Goal: Find specific page/section: Find specific page/section

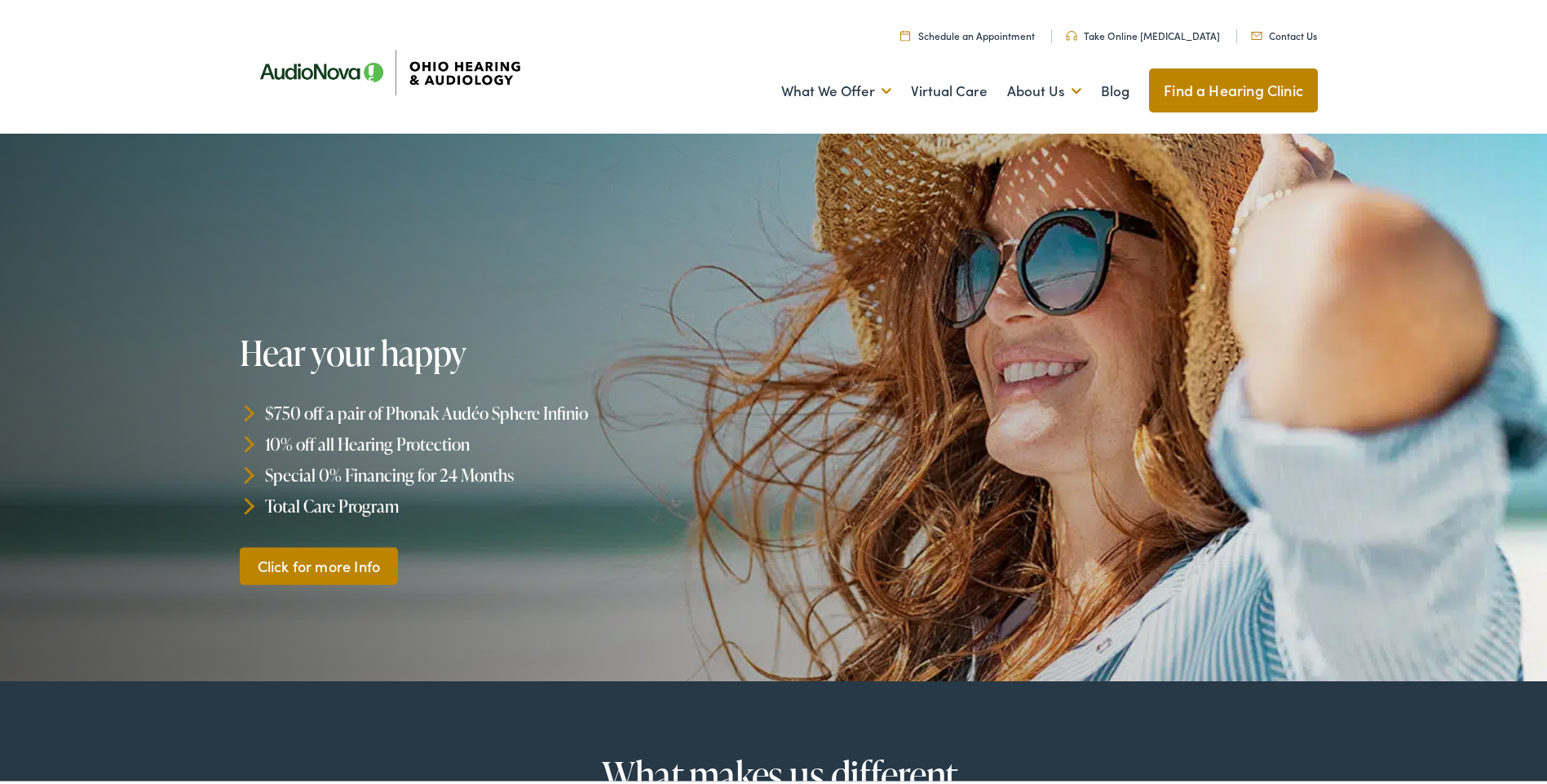
click at [1281, 31] on link "Contact Us" at bounding box center [1284, 32] width 67 height 14
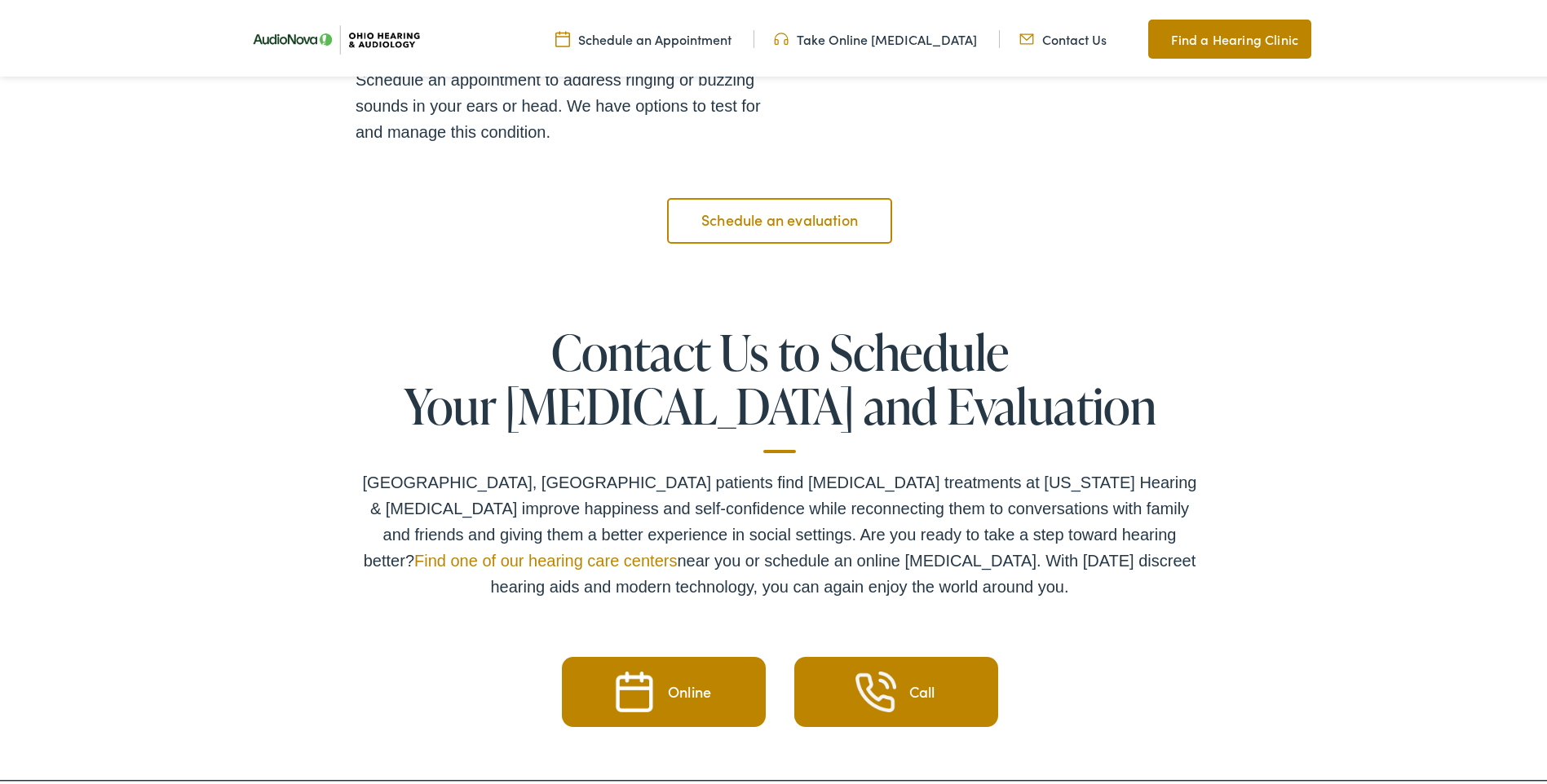
scroll to position [2609, 0]
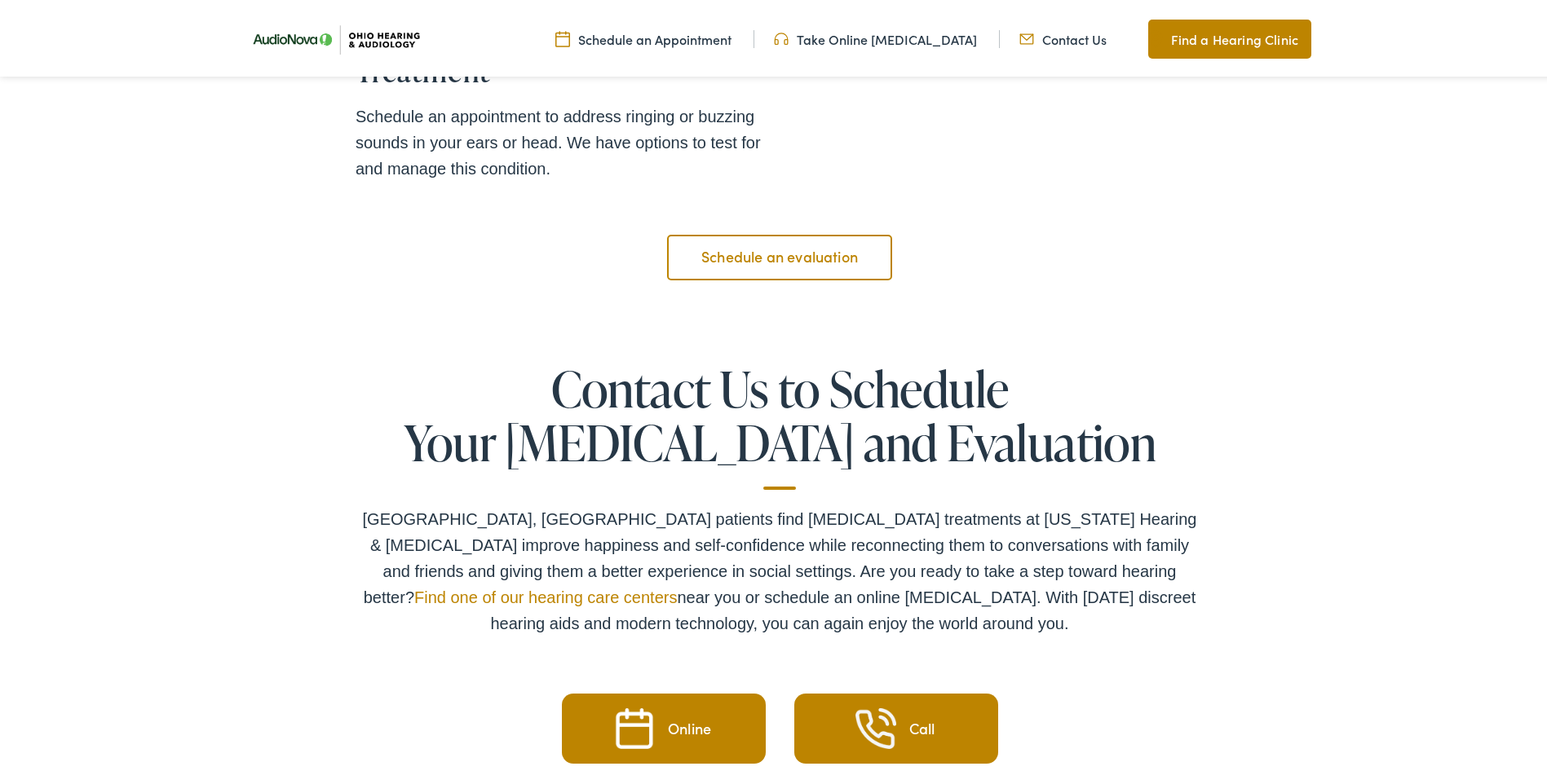
click at [677, 585] on link "Find one of our hearing care centers" at bounding box center [546, 595] width 262 height 18
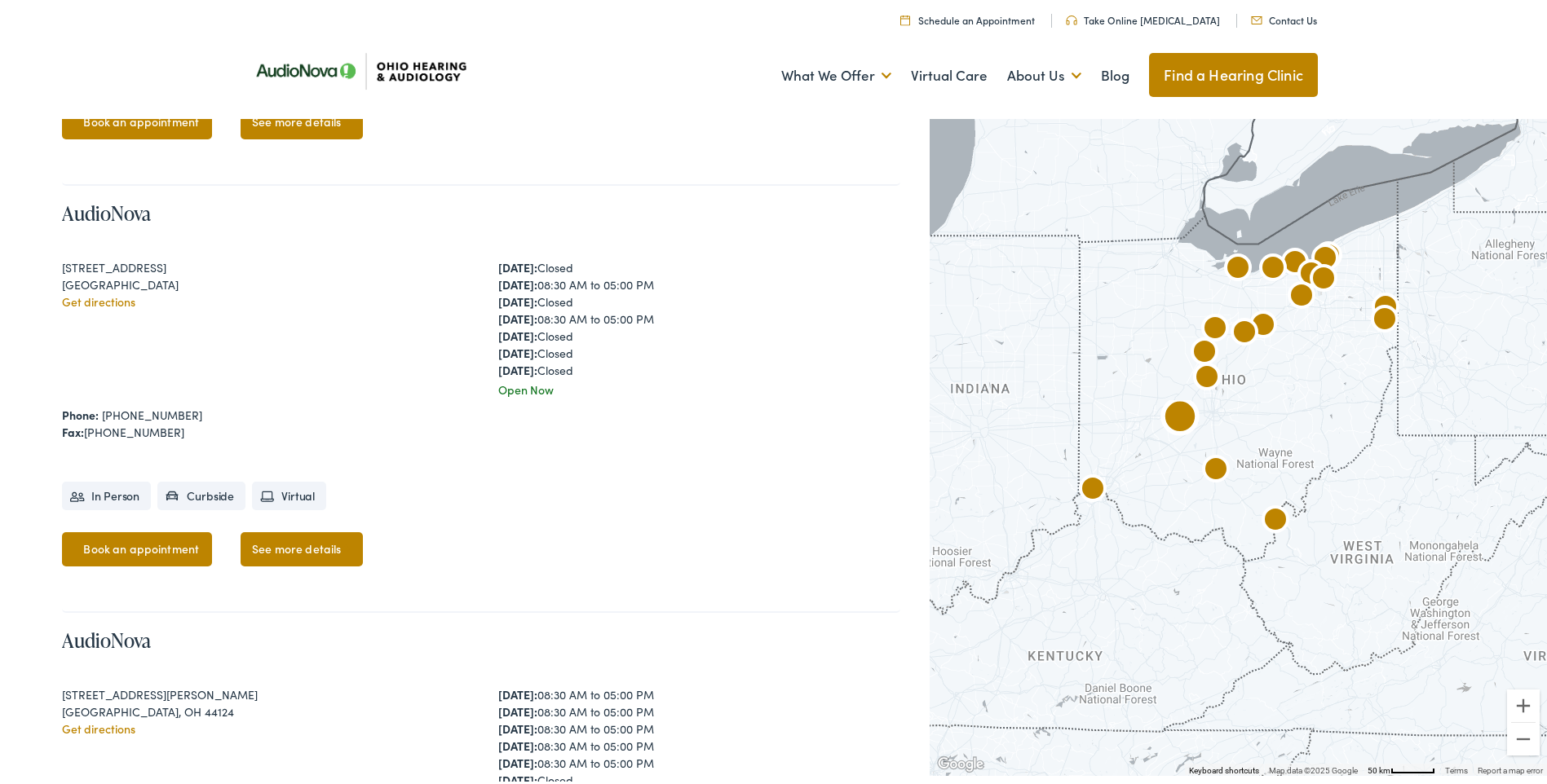
scroll to position [5136, 0]
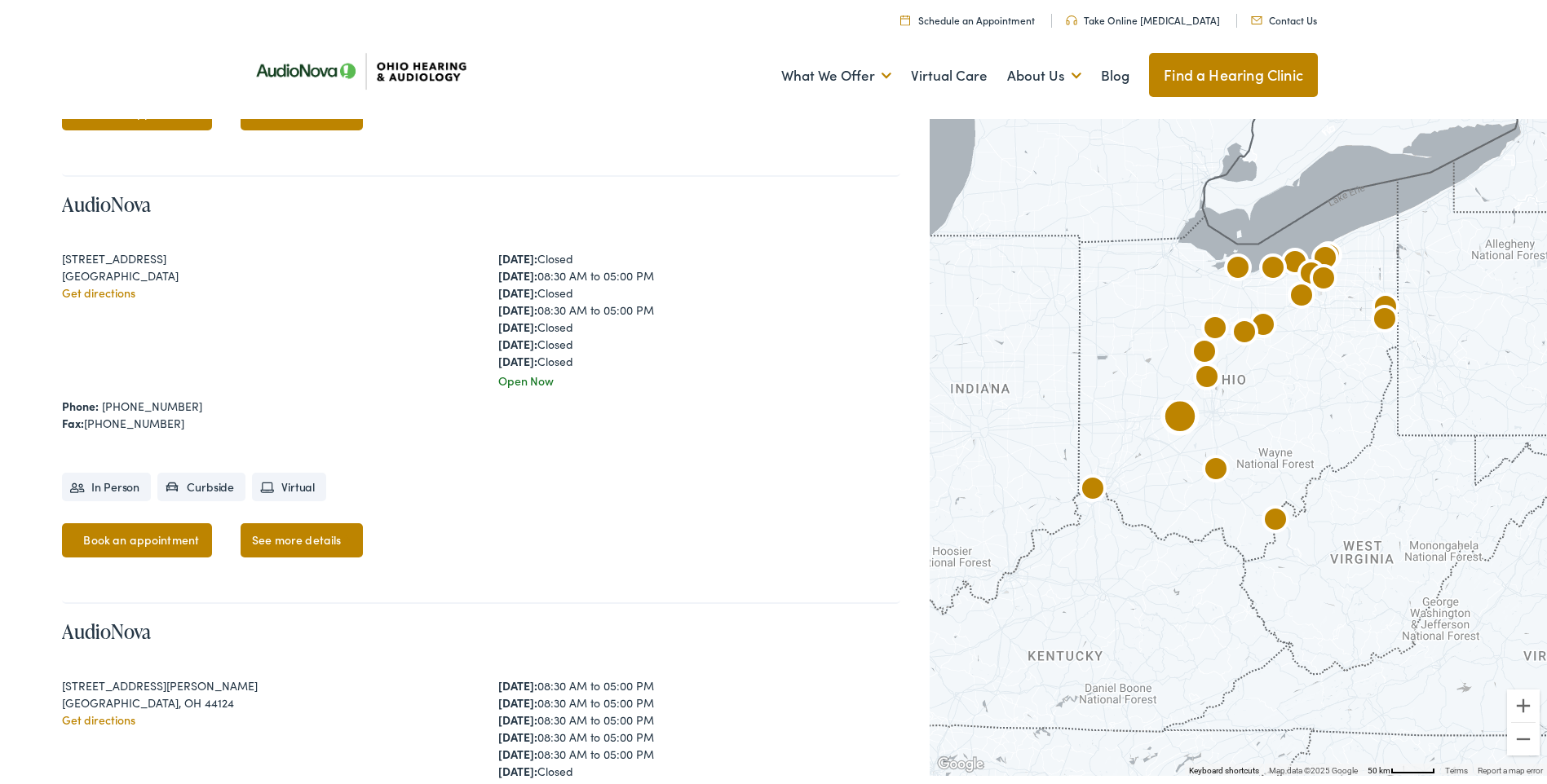
click at [286, 535] on link "See more details" at bounding box center [302, 537] width 122 height 35
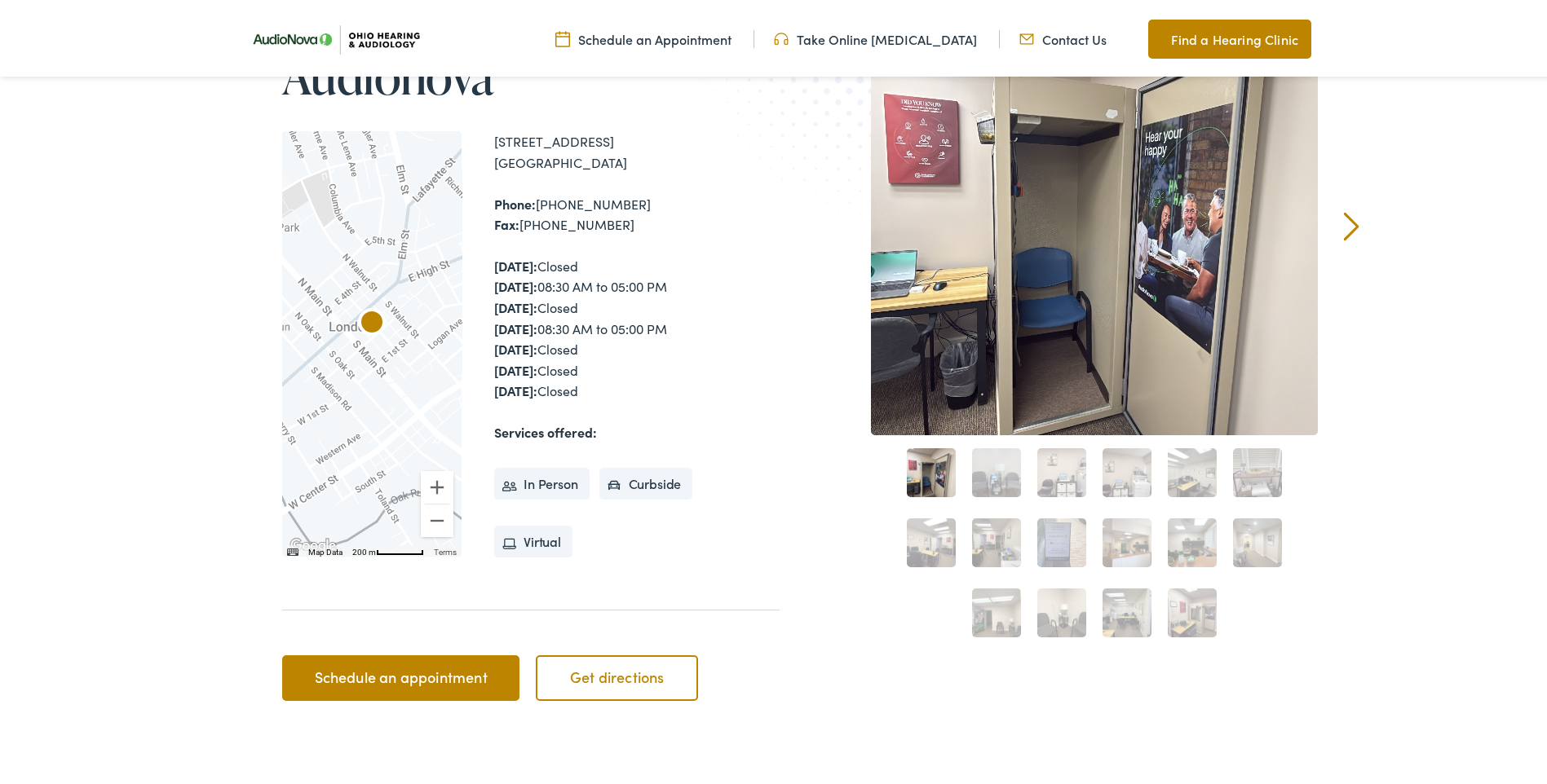
scroll to position [163, 0]
